Goal: Task Accomplishment & Management: Manage account settings

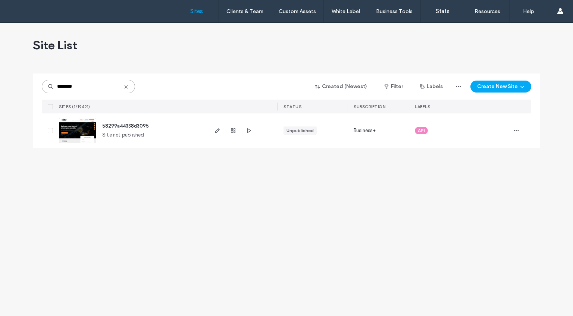
drag, startPoint x: 99, startPoint y: 92, endPoint x: 38, endPoint y: 62, distance: 67.4
click at [40, 62] on div "Site List ******** Created (Newest) Filter Labels Create New Site SITES (1/1942…" at bounding box center [286, 90] width 507 height 134
paste input "**********"
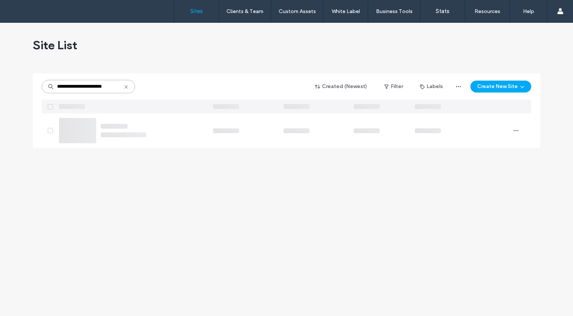
type input "**********"
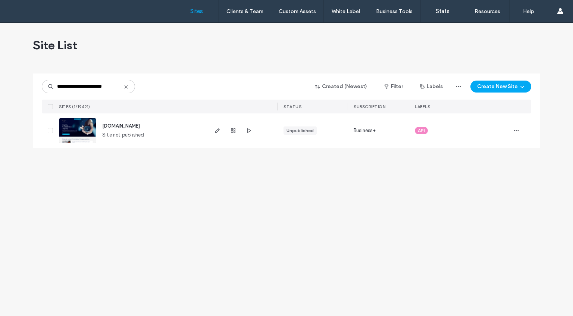
click at [85, 134] on img at bounding box center [77, 143] width 37 height 51
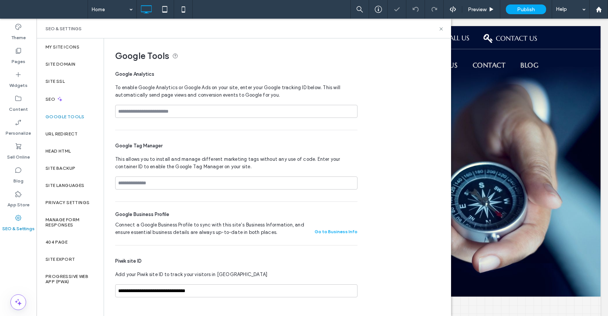
click at [73, 133] on label "URL Redirect" at bounding box center [62, 133] width 32 height 5
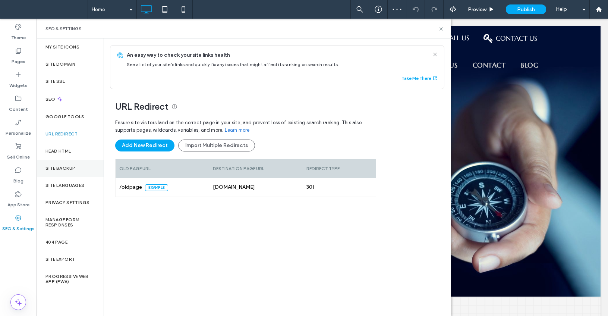
click at [72, 166] on label "Site Backup" at bounding box center [61, 168] width 30 height 5
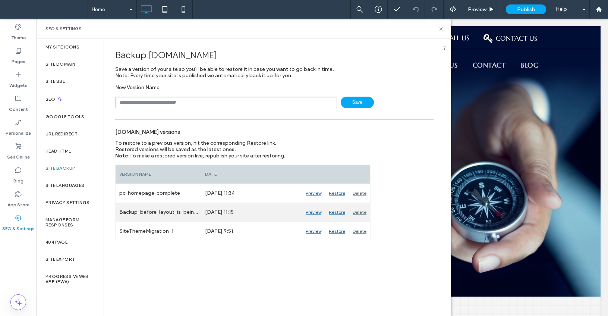
click at [197, 209] on div "Backup_before_layout_is_being_replaced_2" at bounding box center [159, 212] width 86 height 19
drag, startPoint x: 119, startPoint y: 211, endPoint x: 184, endPoint y: 211, distance: 64.2
click at [184, 211] on div "Backup_before_layout_is_being_replaced_2" at bounding box center [159, 212] width 86 height 19
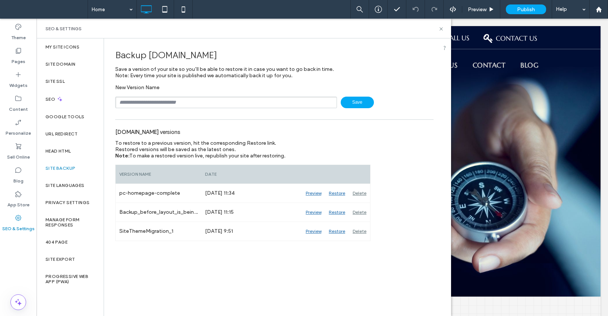
click at [196, 265] on div "Backup www.capitalcompassandkey.com Save a version of your site so you’ll be ab…" at bounding box center [274, 176] width 341 height 277
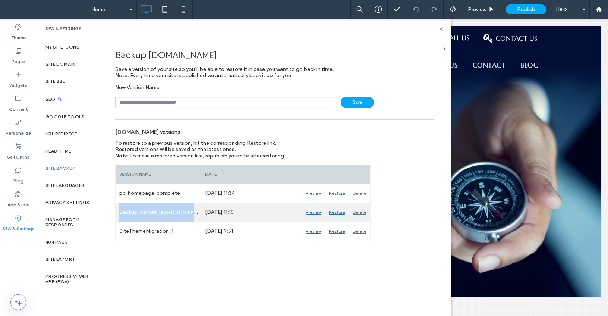
copy div "Backup_before_layout_is_being_replaced_2"
click at [310, 211] on div "Preview" at bounding box center [313, 212] width 23 height 19
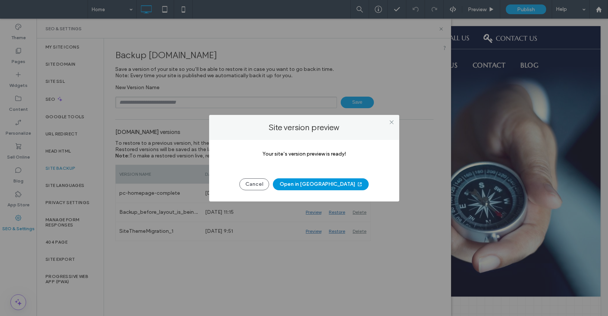
click at [317, 184] on button "Open in New Tab" at bounding box center [321, 184] width 96 height 12
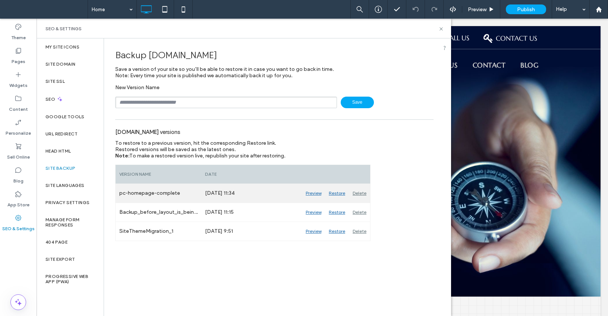
click at [308, 193] on div "Preview" at bounding box center [313, 193] width 23 height 19
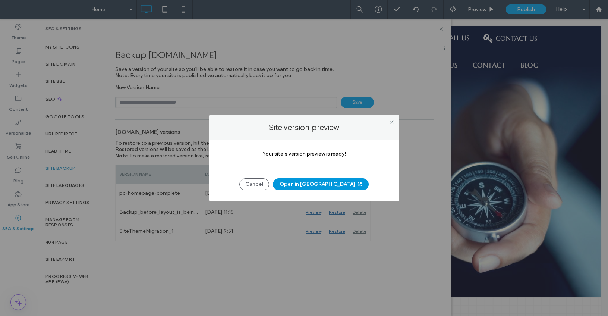
click at [322, 182] on button "Open in New Tab" at bounding box center [321, 184] width 96 height 12
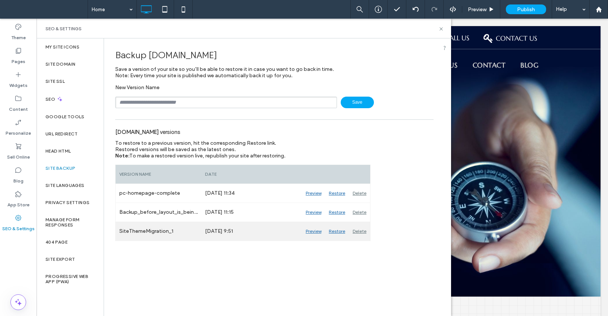
click at [314, 230] on div "Preview" at bounding box center [313, 231] width 23 height 19
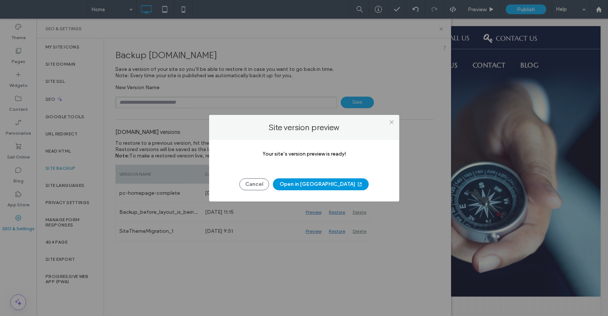
click at [326, 184] on button "Open in New Tab" at bounding box center [321, 184] width 96 height 12
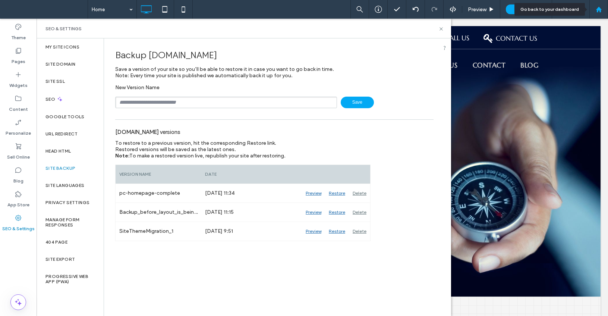
click at [592, 10] on div at bounding box center [599, 9] width 18 height 6
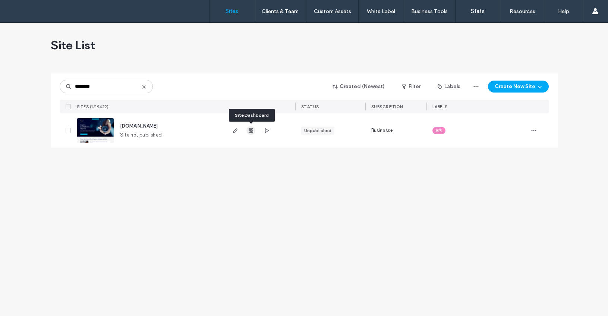
type input "********"
click at [249, 131] on use "button" at bounding box center [251, 130] width 4 height 4
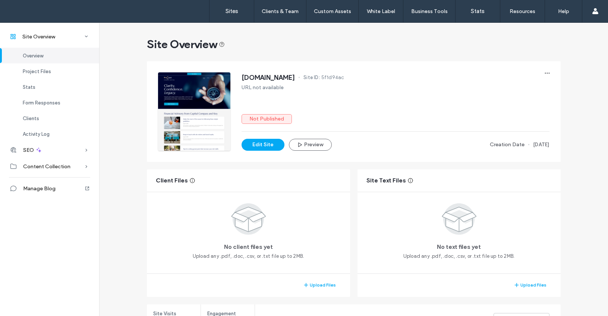
scroll to position [1, 0]
click at [46, 133] on span "Activity Log" at bounding box center [36, 134] width 27 height 6
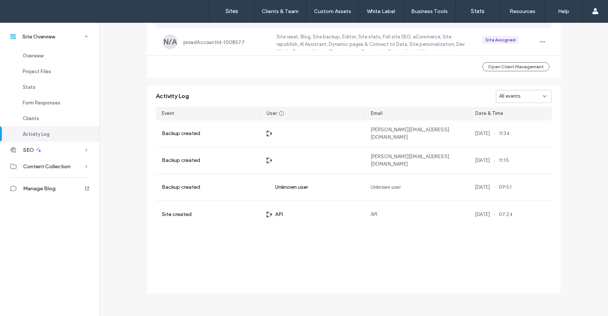
scroll to position [640, 0]
